Goal: Task Accomplishment & Management: Manage account settings

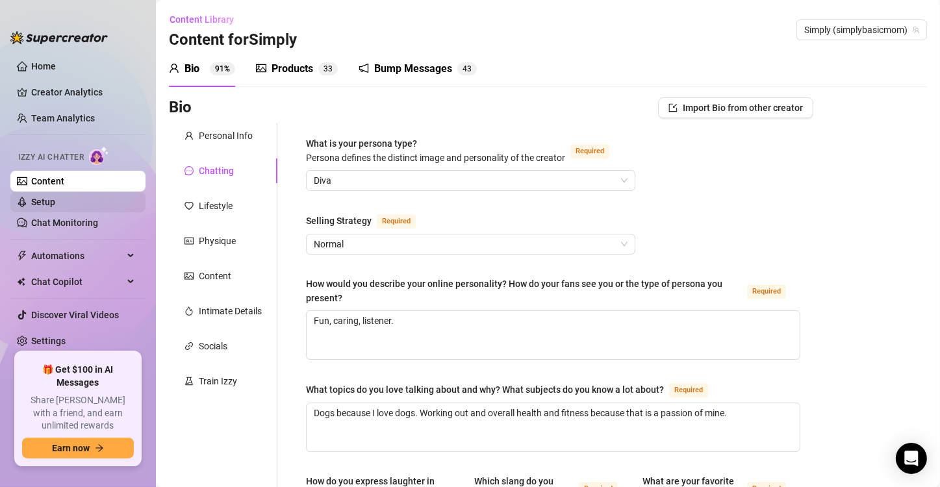
click at [55, 205] on link "Setup" at bounding box center [43, 202] width 24 height 10
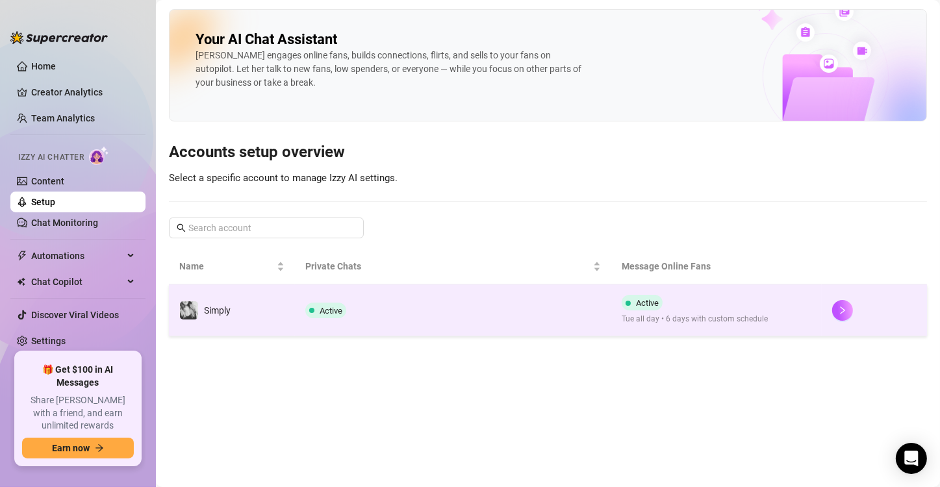
click at [479, 329] on td "Active" at bounding box center [453, 311] width 316 height 52
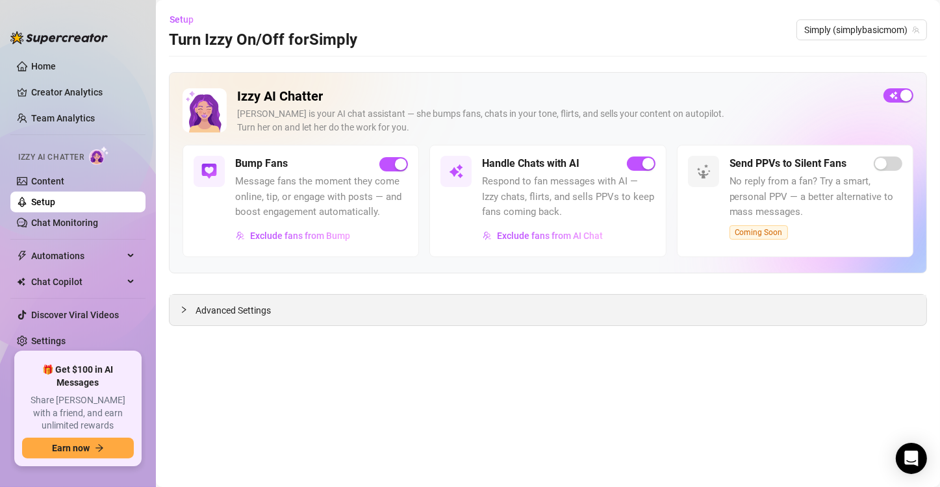
click at [254, 311] on span "Advanced Settings" at bounding box center [233, 310] width 75 height 14
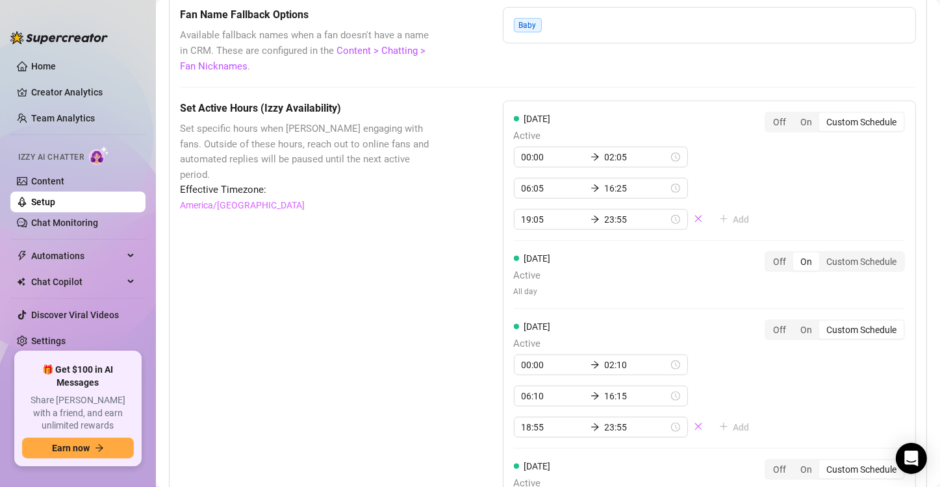
scroll to position [1104, 0]
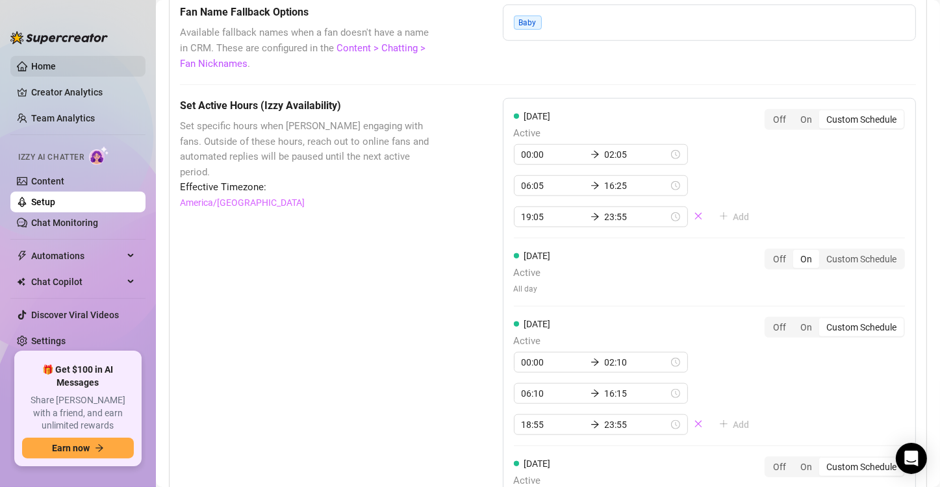
click at [39, 70] on link "Home" at bounding box center [43, 66] width 25 height 10
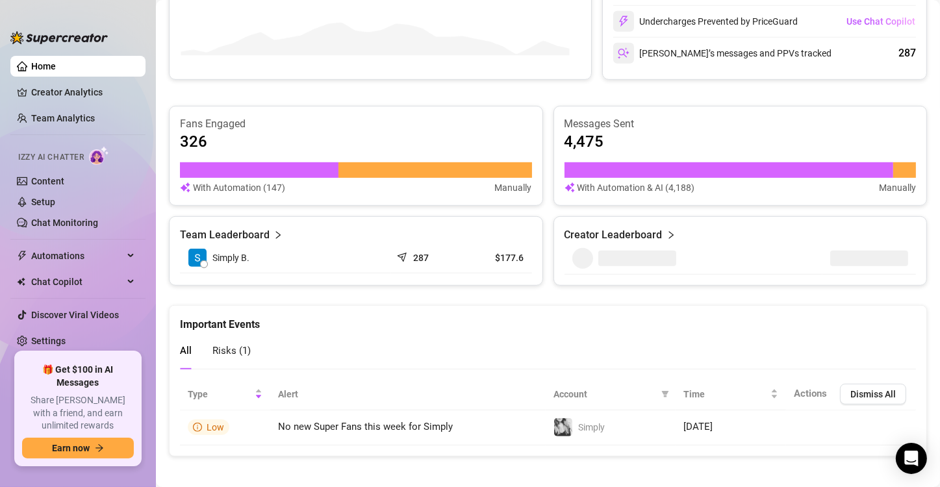
scroll to position [722, 0]
